Goal: Answer question/provide support: Share knowledge or assist other users

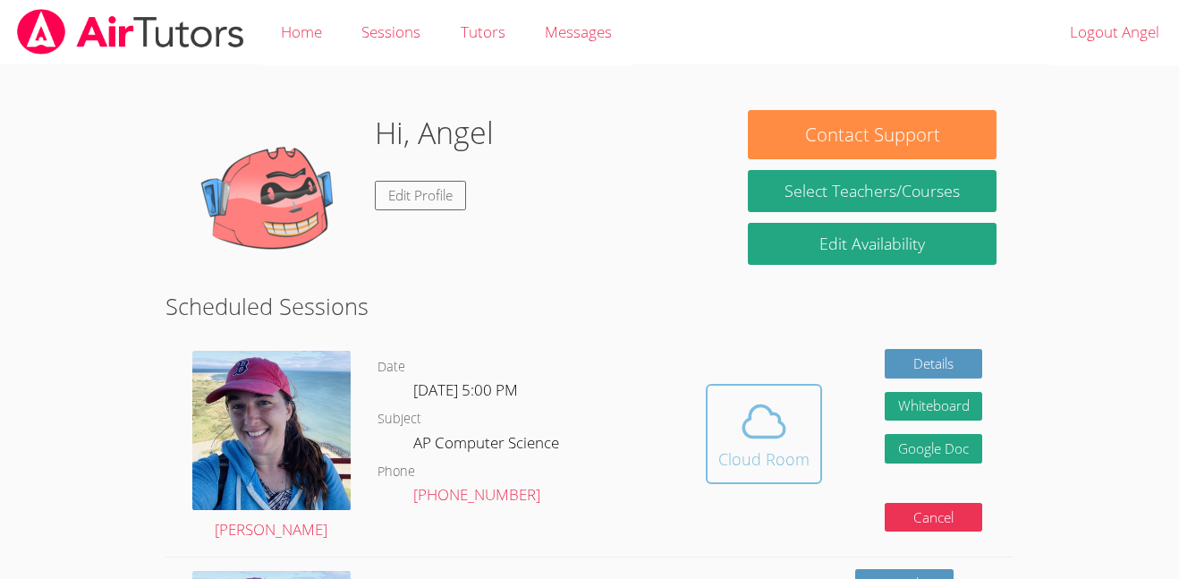
click at [766, 401] on icon at bounding box center [764, 421] width 50 height 50
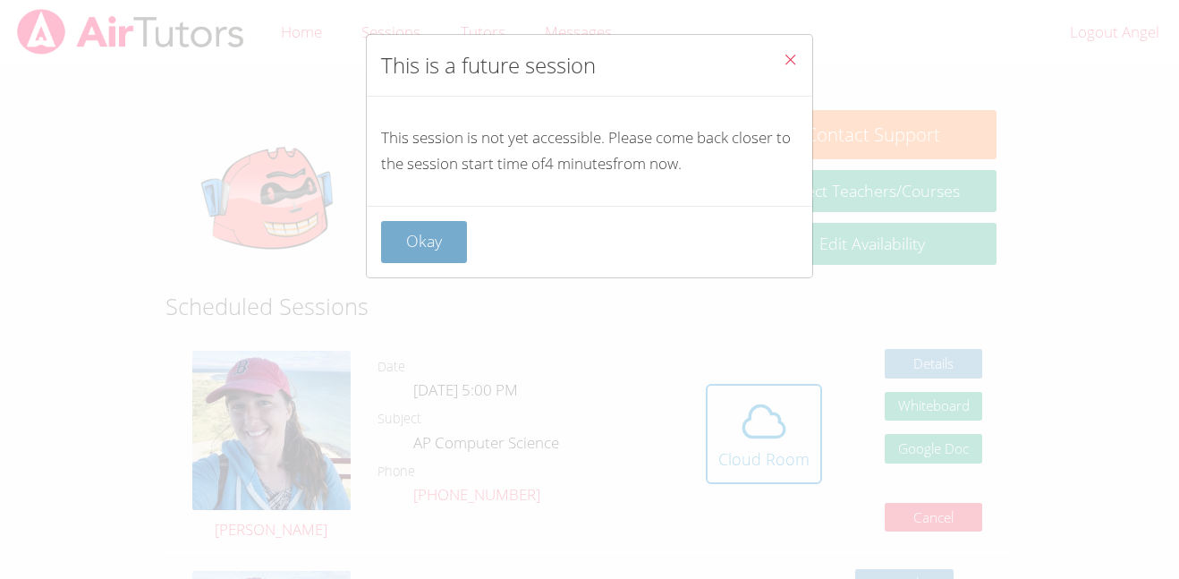
click at [418, 244] on button "Okay" at bounding box center [424, 242] width 86 height 42
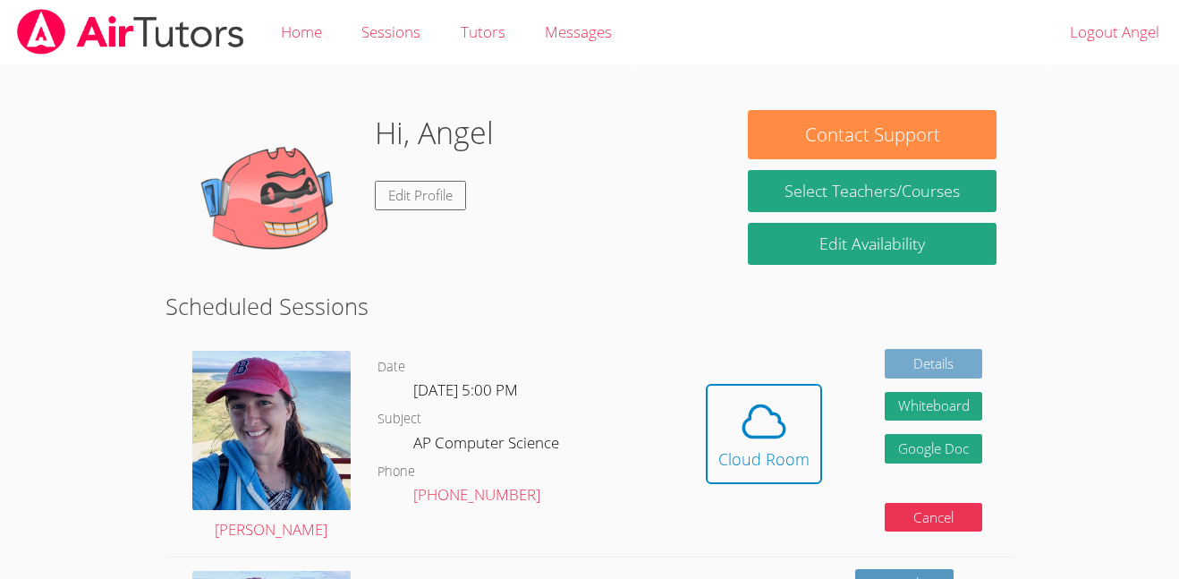
click at [907, 375] on link "Details" at bounding box center [934, 364] width 98 height 30
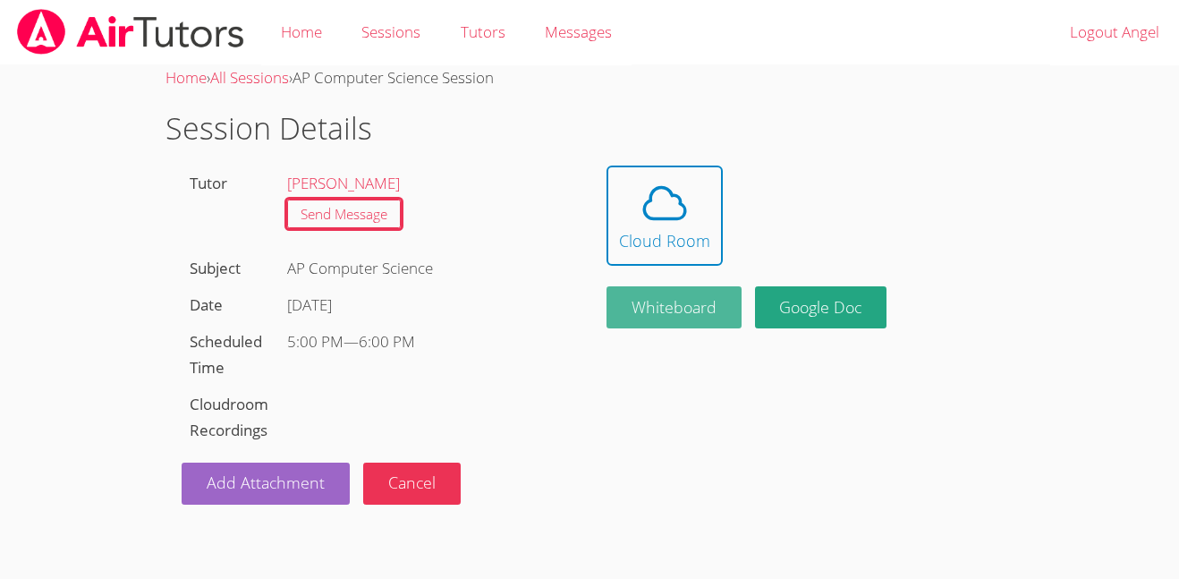
click at [702, 319] on button "Whiteboard" at bounding box center [674, 307] width 135 height 42
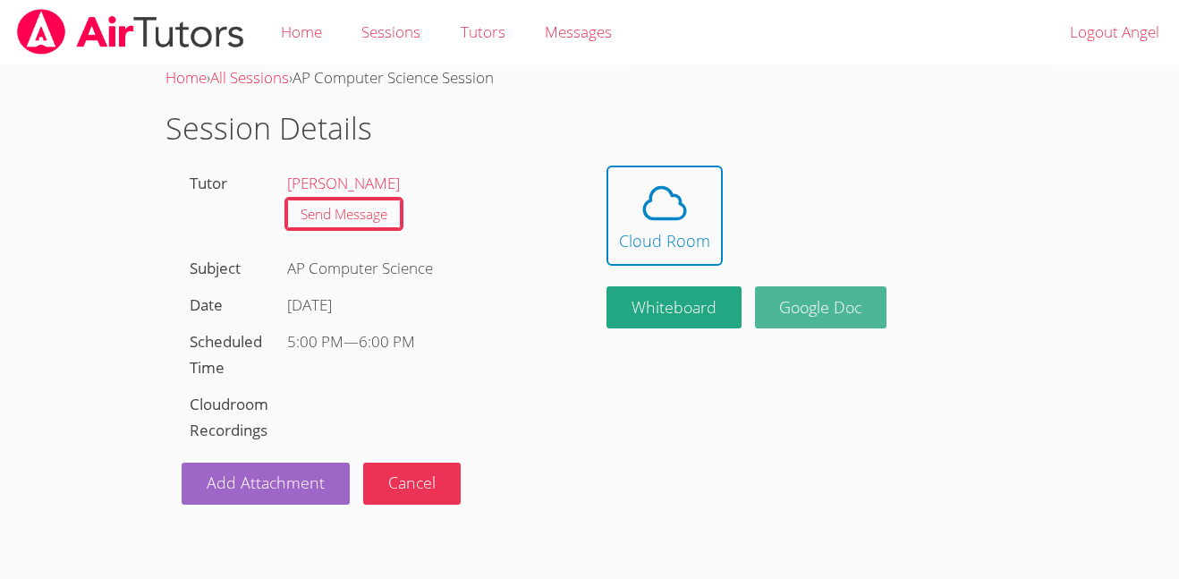
click at [842, 300] on link "Google Doc" at bounding box center [821, 307] width 132 height 42
click at [939, 202] on link "Cloud Room" at bounding box center [802, 216] width 391 height 100
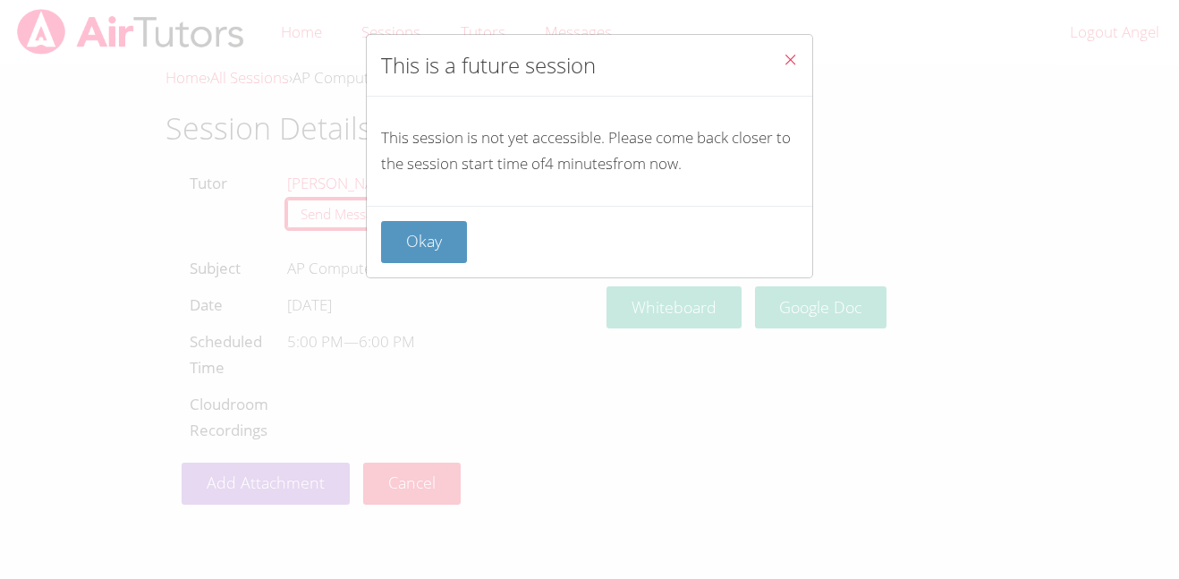
click at [797, 69] on span "Close" at bounding box center [790, 61] width 15 height 21
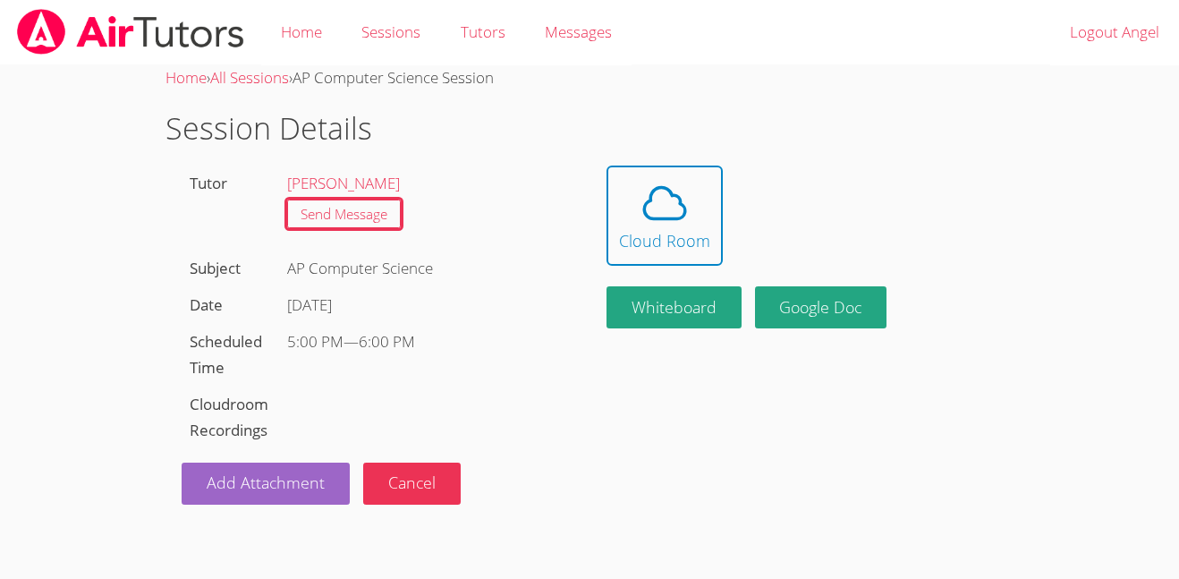
click at [650, 392] on div "Home › All Sessions › AP Computer Science Session Session Details Tutor [PERSON…" at bounding box center [590, 284] width 885 height 439
click at [674, 216] on icon at bounding box center [664, 202] width 41 height 31
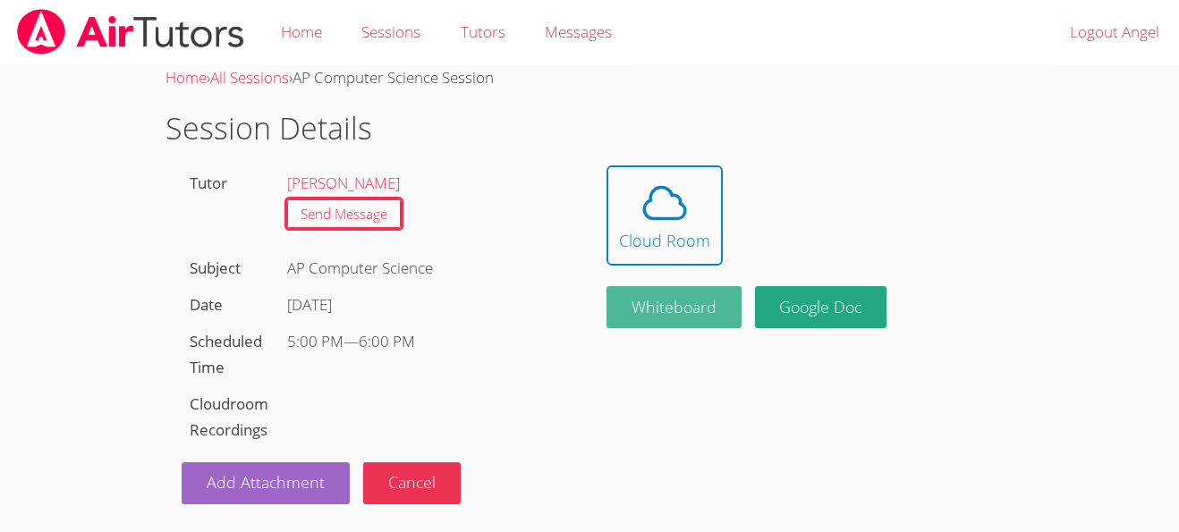
click at [683, 288] on button "Whiteboard" at bounding box center [674, 307] width 135 height 42
click at [695, 294] on button "Whiteboard" at bounding box center [674, 307] width 135 height 42
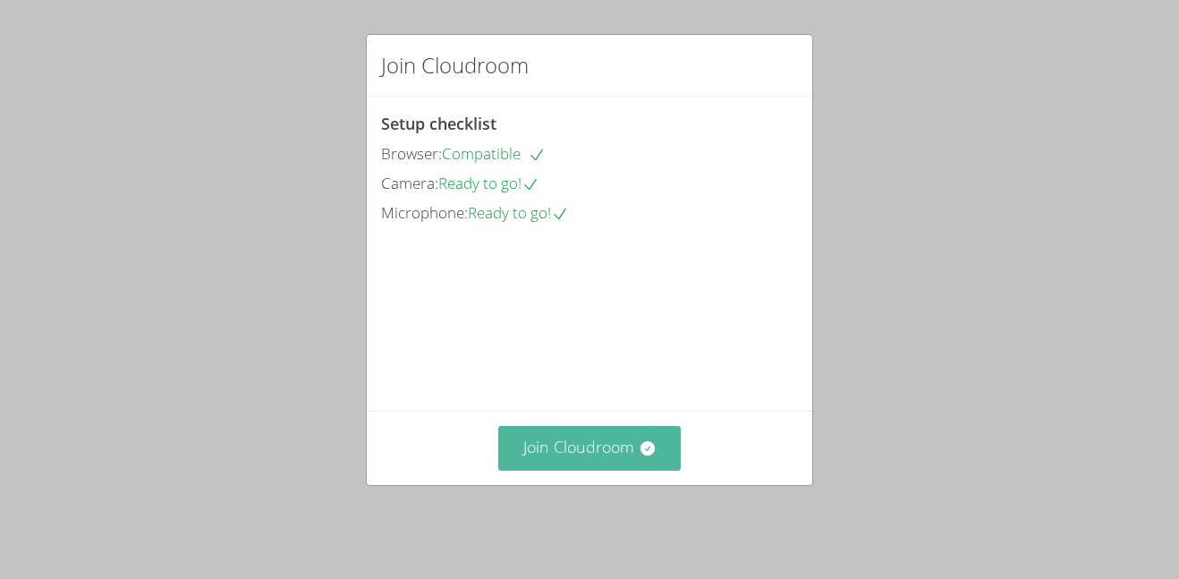
click at [549, 451] on button "Join Cloudroom" at bounding box center [589, 448] width 183 height 44
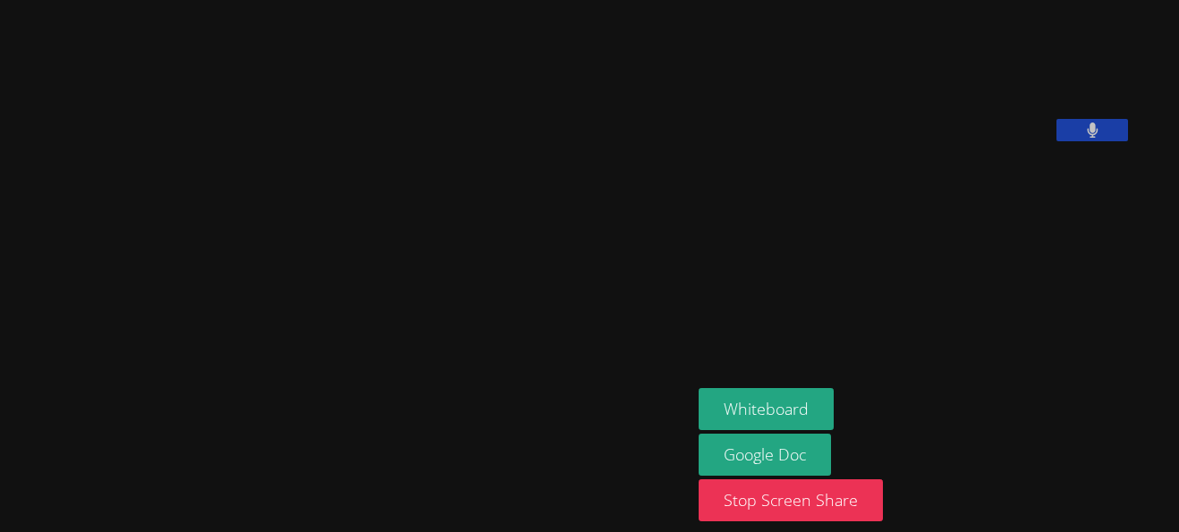
click at [1074, 371] on aside "Angel Ayros Whiteboard Google Doc Stop Screen Share" at bounding box center [915, 266] width 447 height 532
click at [1128, 141] on button at bounding box center [1093, 130] width 72 height 22
click at [1102, 138] on icon at bounding box center [1092, 130] width 19 height 15
click at [1102, 141] on button at bounding box center [1093, 130] width 72 height 22
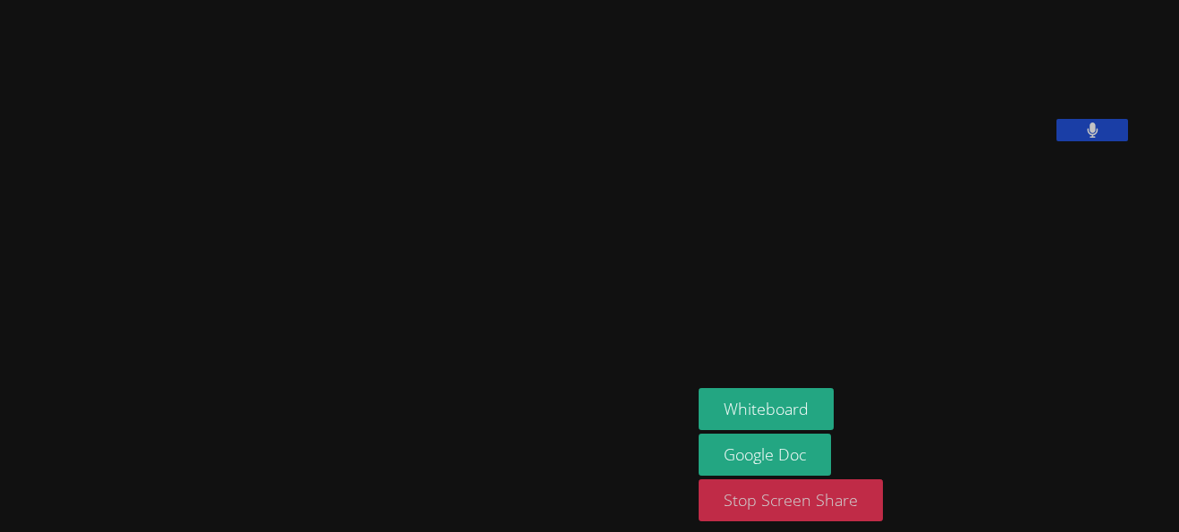
click at [883, 493] on button "Stop Screen Share" at bounding box center [791, 501] width 184 height 42
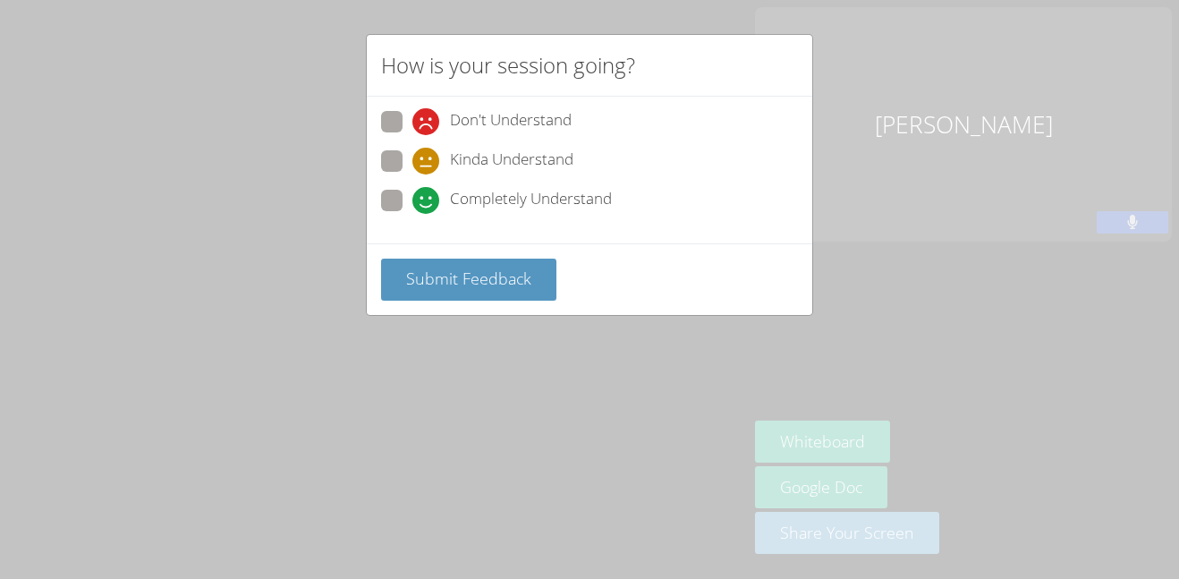
click at [474, 210] on span "Completely Understand" at bounding box center [531, 200] width 162 height 27
click at [428, 205] on input "Completely Understand" at bounding box center [419, 197] width 15 height 15
radio input "true"
click at [446, 283] on span "Submit Feedback" at bounding box center [468, 277] width 125 height 21
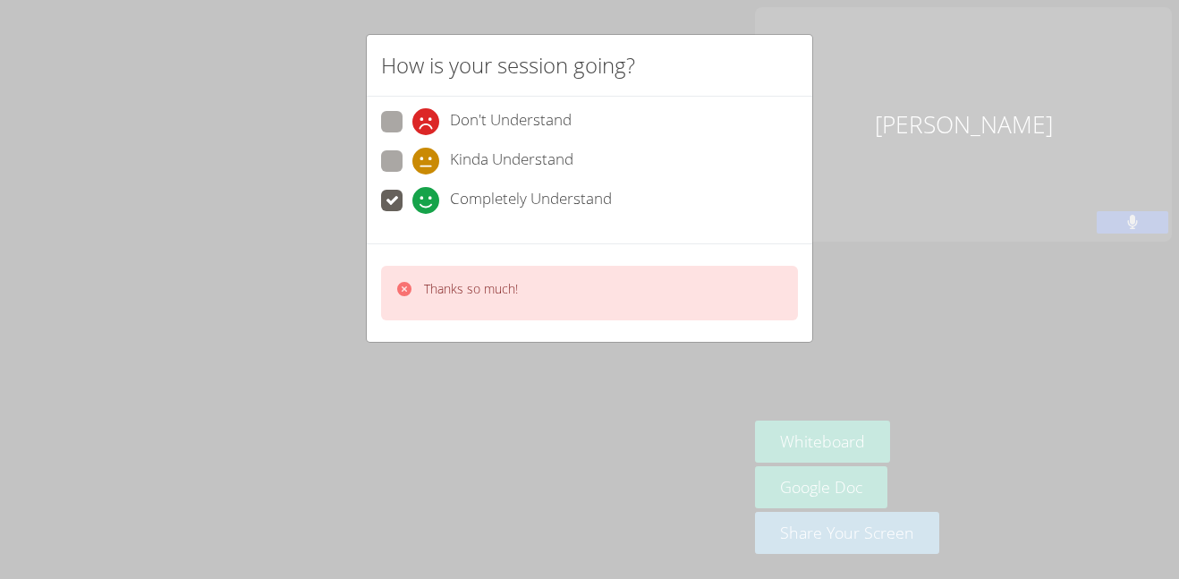
click at [896, 88] on div "How is your session going? Don't Understand Kinda Understand Completely Underst…" at bounding box center [589, 289] width 1179 height 579
